Goal: Task Accomplishment & Management: Manage account settings

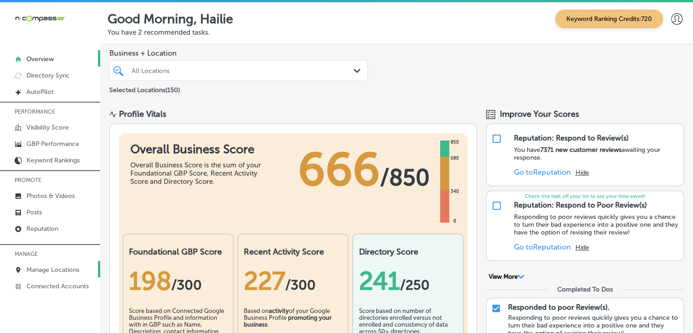
click at [55, 262] on link "Manage Locations" at bounding box center [50, 269] width 100 height 16
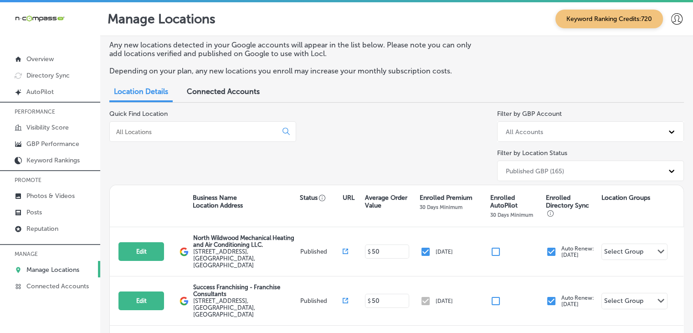
click at [160, 137] on div at bounding box center [202, 131] width 187 height 21
click at [164, 128] on input at bounding box center [195, 132] width 160 height 8
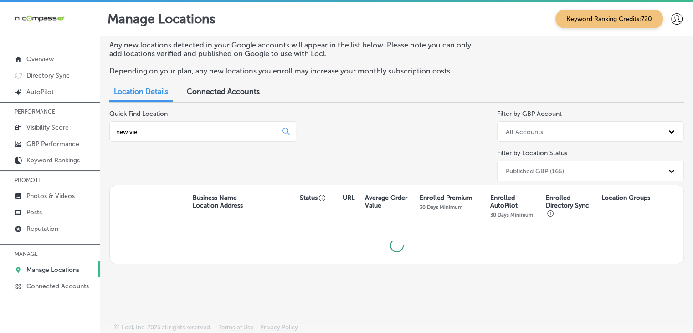
type input "new view"
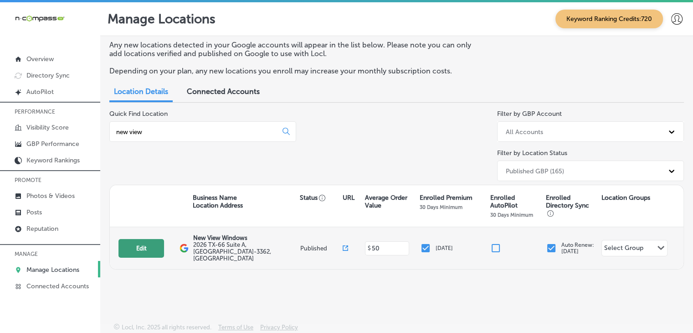
click at [159, 241] on button "Edit" at bounding box center [141, 248] width 46 height 19
select select "US"
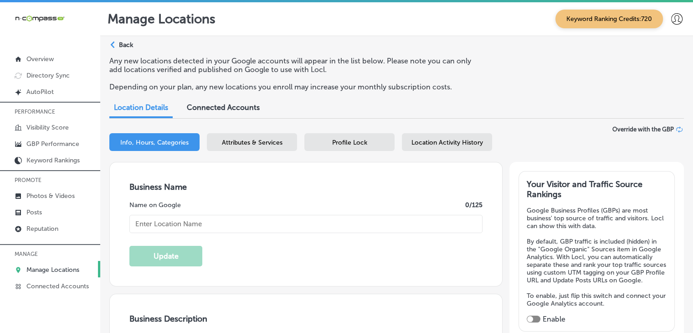
type input "New View Windows"
type input "2026 TX-66 Suite A"
type input "Rockwall"
type input "75087-3362"
type input "US"
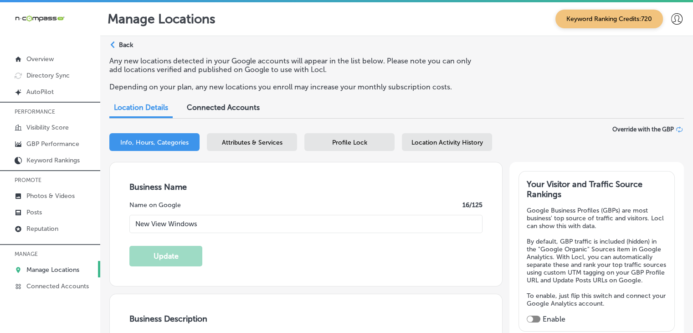
type input "[URL][DOMAIN_NAME]"
checkbox input "true"
type textarea "New View Windows, based in [GEOGRAPHIC_DATA], [GEOGRAPHIC_DATA], is your truste…"
type input "[PHONE_NUMBER]"
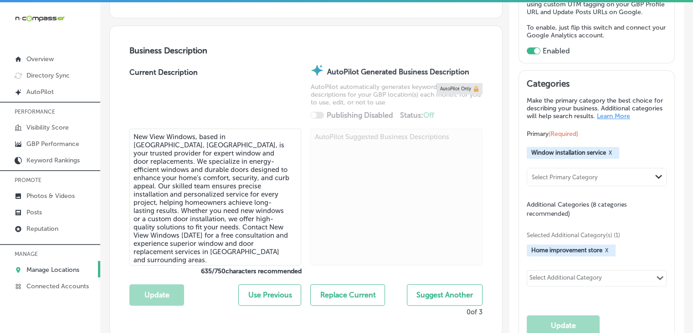
scroll to position [450, 0]
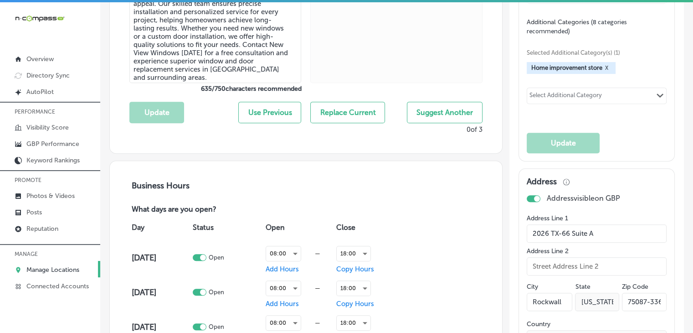
click at [573, 112] on div "Selected Additional Category(s) (1) Home improvement store X Select Additional …" at bounding box center [597, 76] width 140 height 80
click at [574, 102] on div "Select Additional Category" at bounding box center [565, 97] width 72 height 10
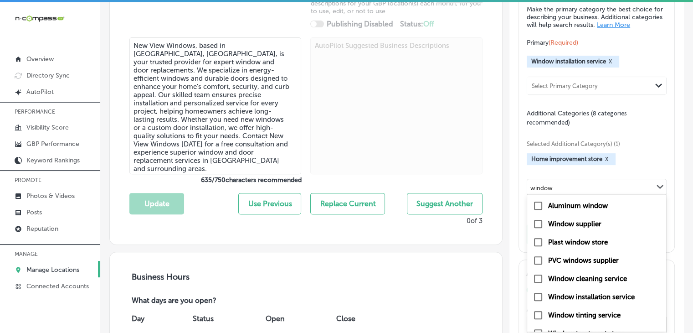
scroll to position [31, 0]
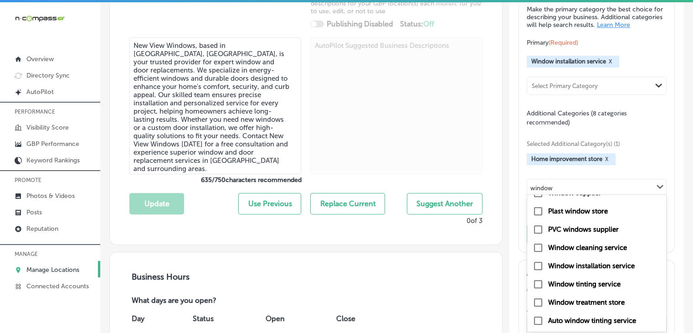
type input "window"
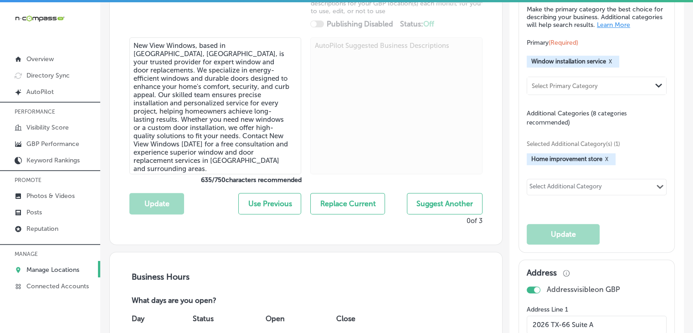
click at [565, 190] on div "Select Additional Category" at bounding box center [565, 188] width 72 height 10
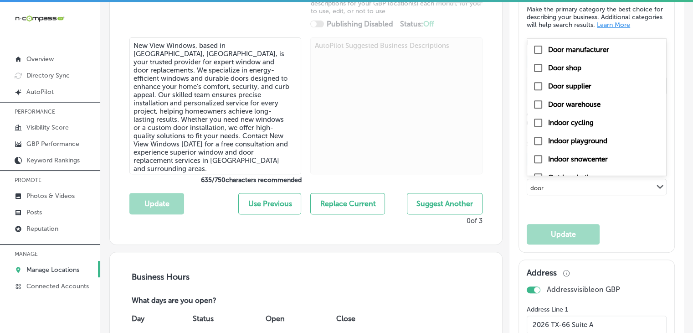
type input "door"
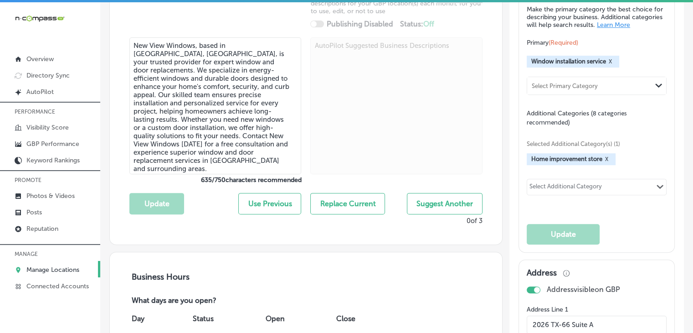
click at [601, 195] on div "Select Additional Category Path Created with Sketch." at bounding box center [596, 186] width 139 height 15
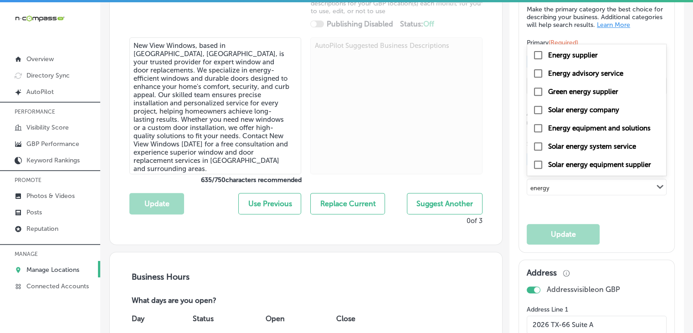
click at [594, 132] on label "Energy equipment and solutions" at bounding box center [599, 128] width 103 height 8
type input "energy"
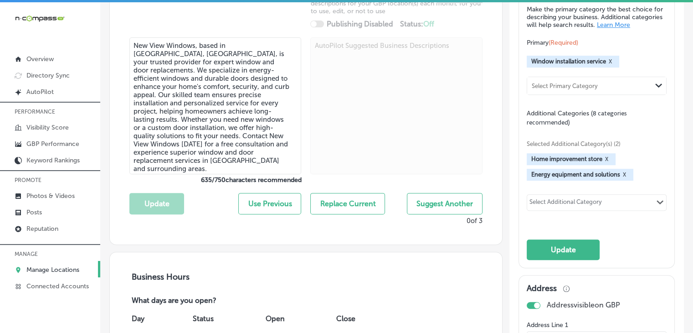
click at [573, 209] on div "Select Additional Category" at bounding box center [565, 203] width 72 height 10
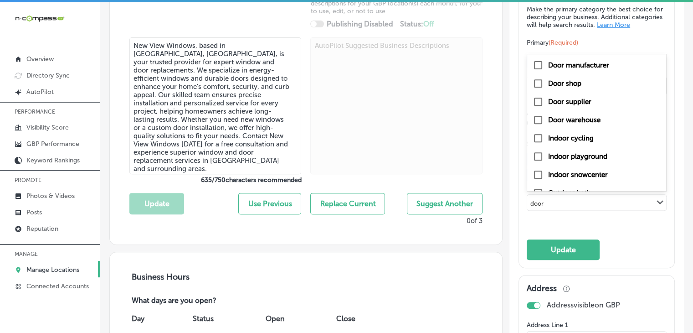
type input "door"
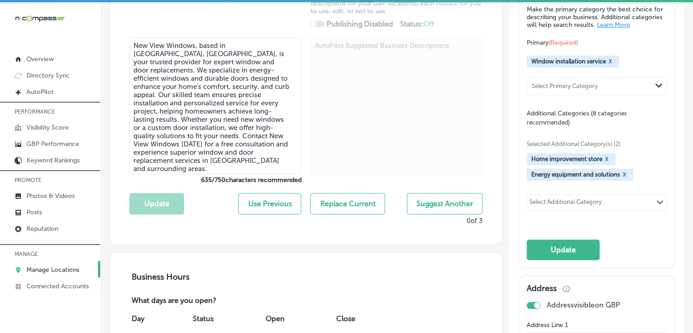
click at [561, 203] on div "Select Additional Category" at bounding box center [565, 202] width 77 height 13
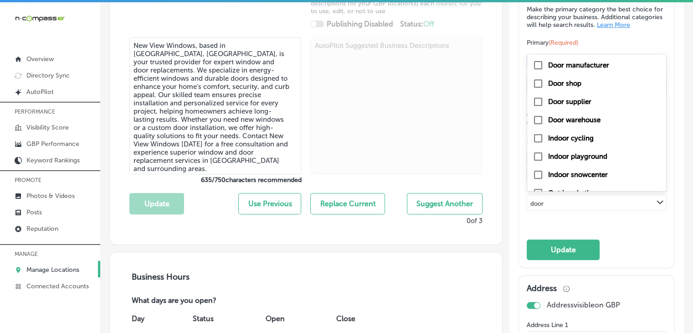
type input "door"
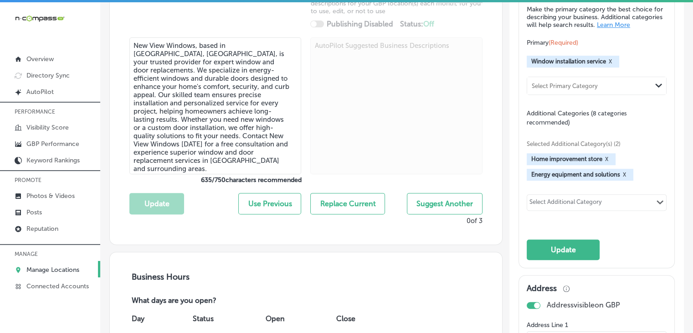
click at [626, 209] on div "Select Additional Category Path Created with Sketch." at bounding box center [596, 202] width 139 height 15
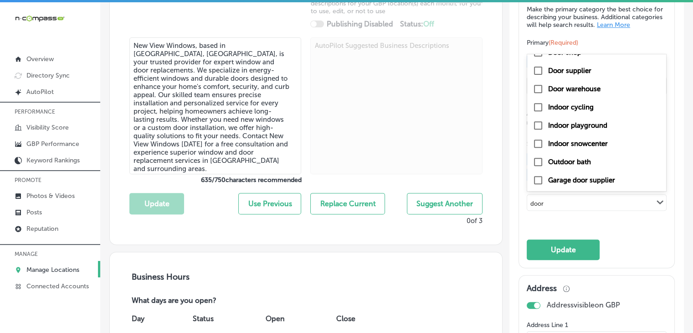
type input "door"
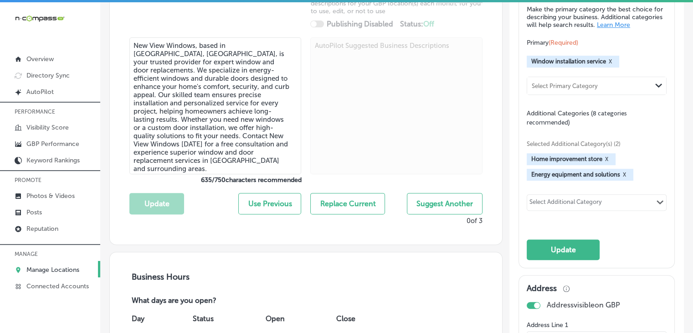
click at [563, 199] on div "Selected Additional Category(s) (2) Home improvement store X Energy equipment a…" at bounding box center [597, 174] width 140 height 95
click at [563, 202] on div "Select Additional Category Path Created with Sketch." at bounding box center [596, 202] width 139 height 15
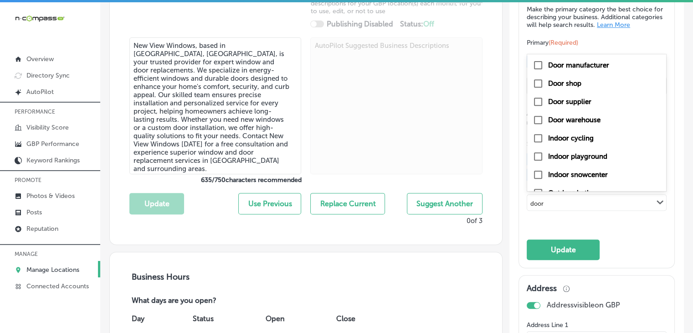
click at [589, 89] on div "Door shop" at bounding box center [597, 83] width 128 height 11
type input "door"
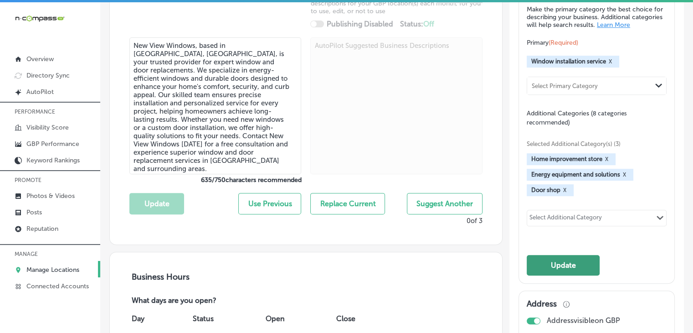
click at [570, 263] on button "Update" at bounding box center [563, 265] width 73 height 21
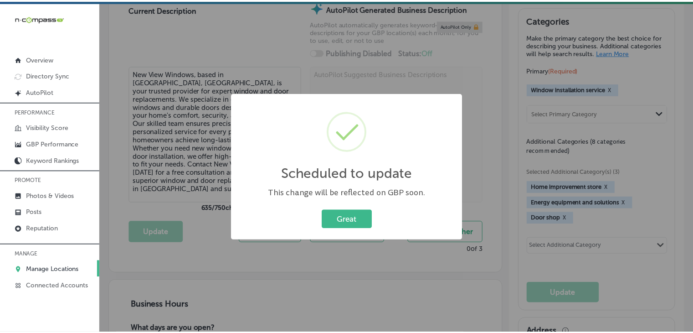
scroll to position [360, 0]
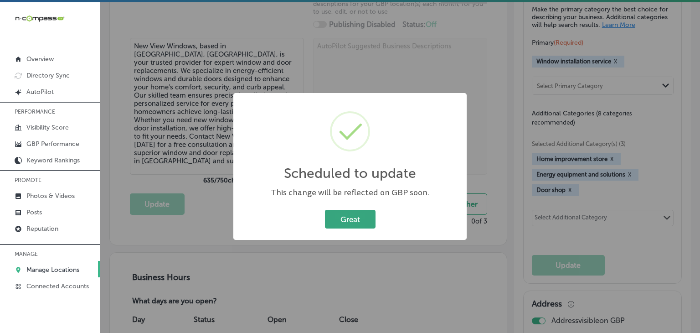
click at [349, 217] on button "Great" at bounding box center [350, 219] width 51 height 19
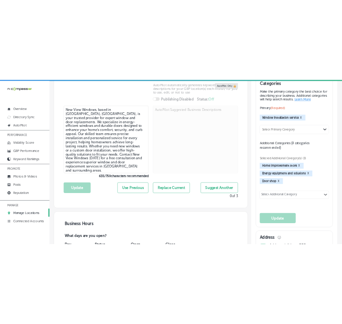
scroll to position [308, 0]
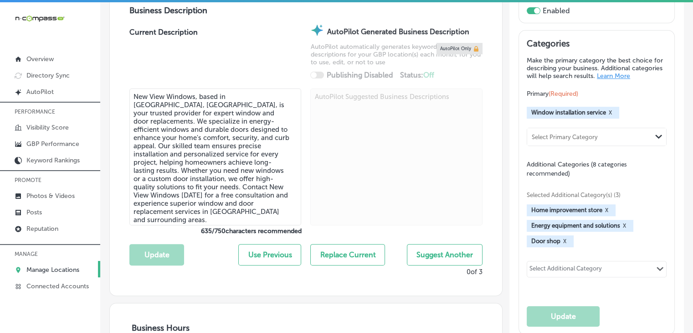
select select "US"
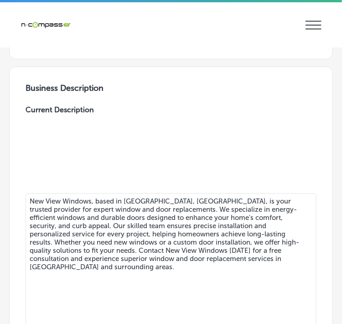
checkbox input "true"
type input "2026 TX-66 Suite A"
type input "Rockwall"
type input "75087-3362"
type input "US"
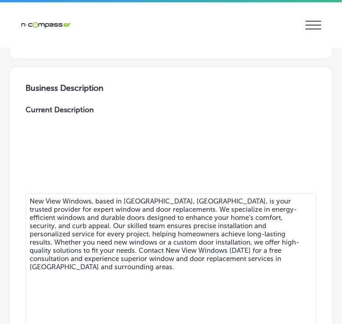
type input "[URL][DOMAIN_NAME]"
type input "[PHONE_NUMBER]"
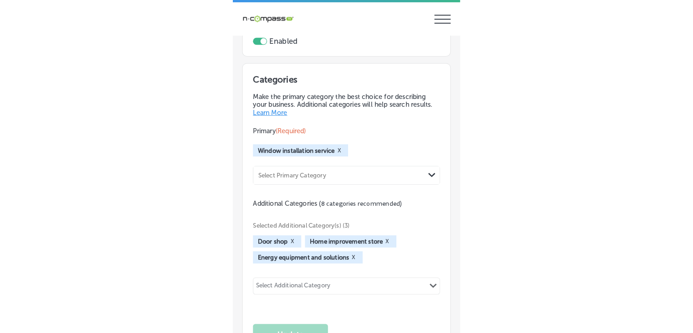
scroll to position [1372, 0]
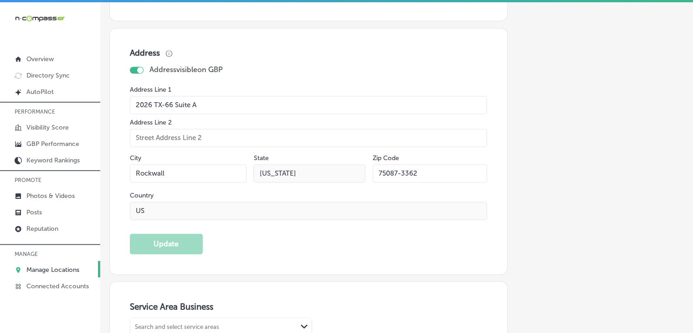
select select "US"
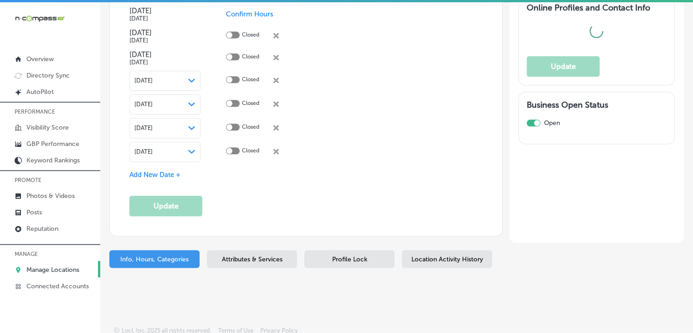
type input "2026 TX-66 Suite A"
type input "Rockwall"
type input "75087-3362"
type input "US"
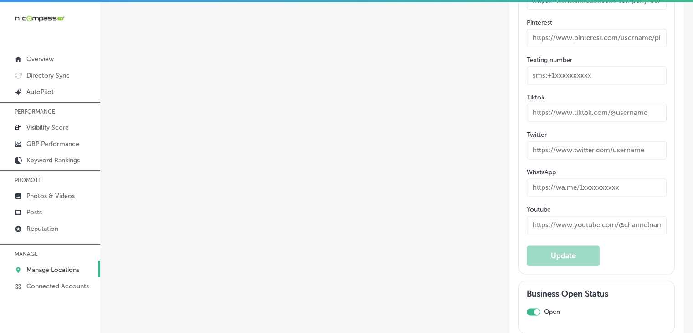
checkbox input "true"
type input "[URL][DOMAIN_NAME]"
type input "[PHONE_NUMBER]"
